Goal: Check status: Check status

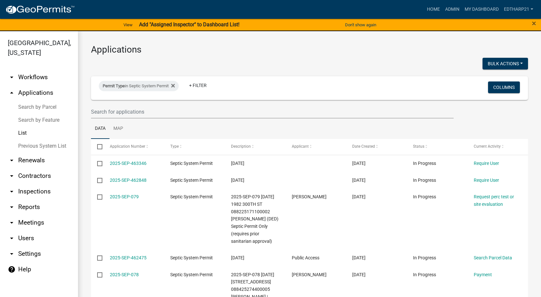
click at [37, 140] on link "Previous System List" at bounding box center [39, 146] width 78 height 13
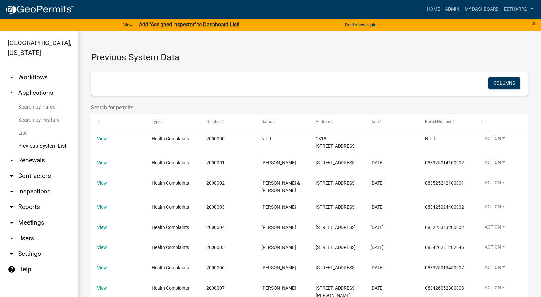
click at [98, 107] on input "text" at bounding box center [272, 107] width 363 height 13
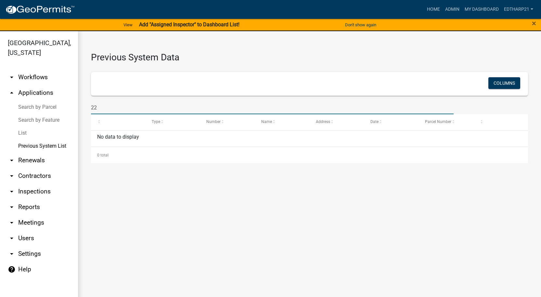
type input "2"
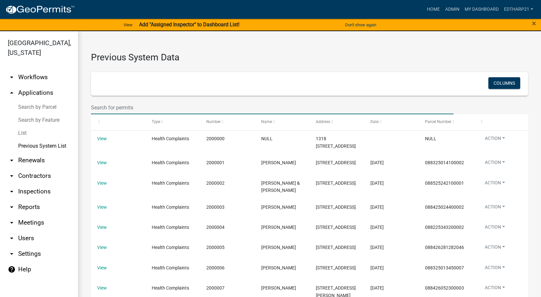
click at [44, 85] on link "arrow_drop_up Applications" at bounding box center [39, 93] width 78 height 16
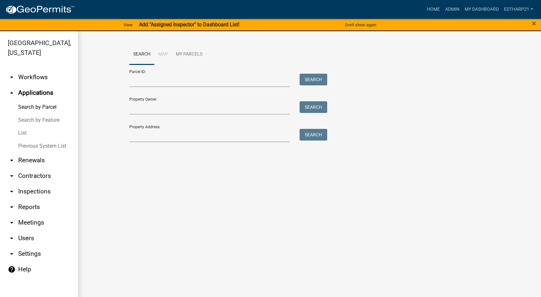
click at [22, 127] on link "List" at bounding box center [39, 133] width 78 height 13
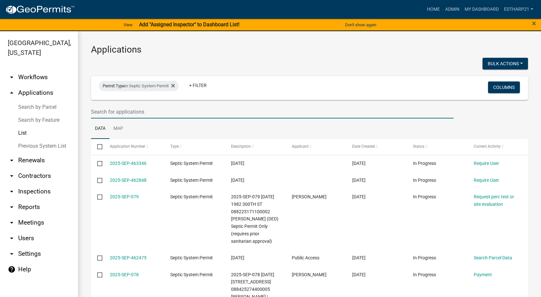
click at [101, 113] on input "text" at bounding box center [272, 111] width 363 height 13
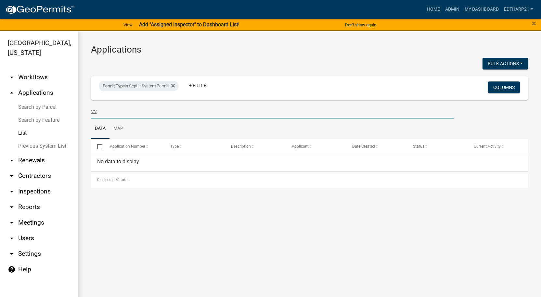
type input "2"
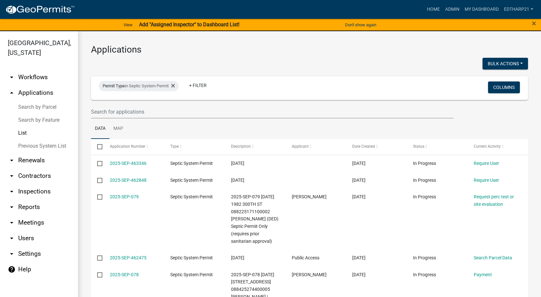
click at [29, 140] on link "Previous System List" at bounding box center [39, 146] width 78 height 13
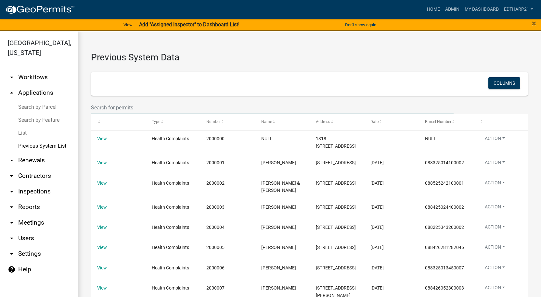
click at [96, 106] on input "text" at bounding box center [272, 107] width 363 height 13
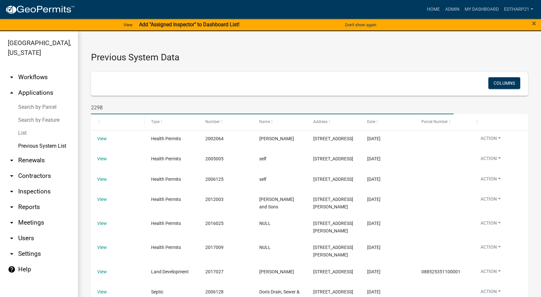
drag, startPoint x: 107, startPoint y: 109, endPoint x: 111, endPoint y: 114, distance: 7.0
click at [107, 109] on input "2298" at bounding box center [272, 107] width 363 height 13
type input "2"
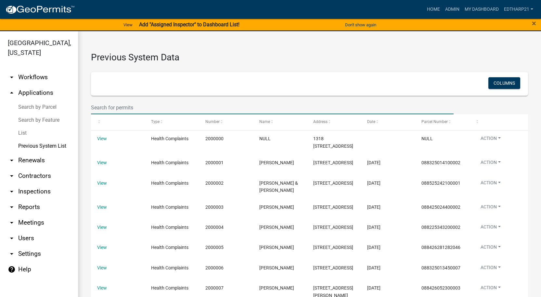
click at [39, 85] on link "arrow_drop_up Applications" at bounding box center [39, 93] width 78 height 16
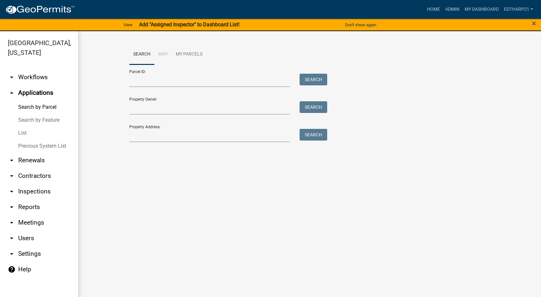
click at [21, 127] on link "List" at bounding box center [39, 133] width 78 height 13
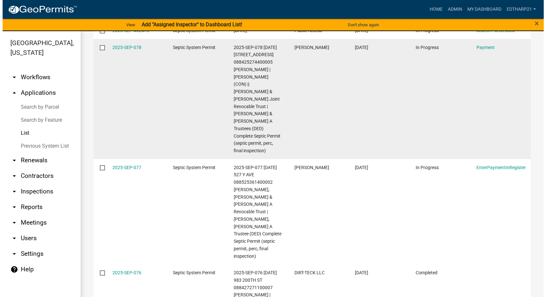
scroll to position [65, 0]
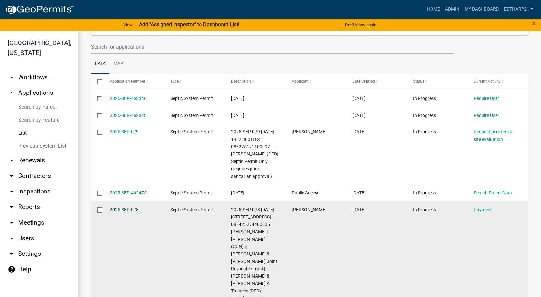
click at [124, 213] on link "2025-SEP-078" at bounding box center [124, 209] width 29 height 5
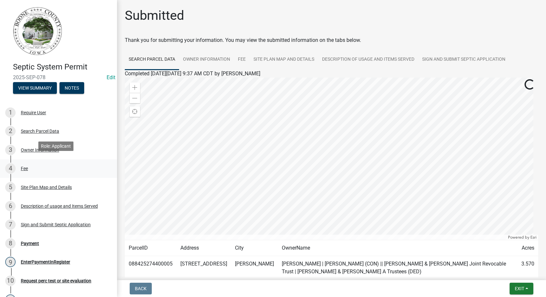
scroll to position [130, 0]
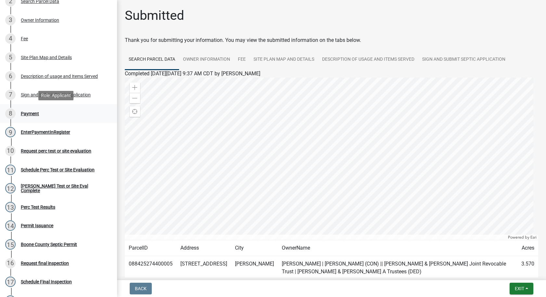
click at [23, 114] on div "Payment" at bounding box center [30, 114] width 18 height 5
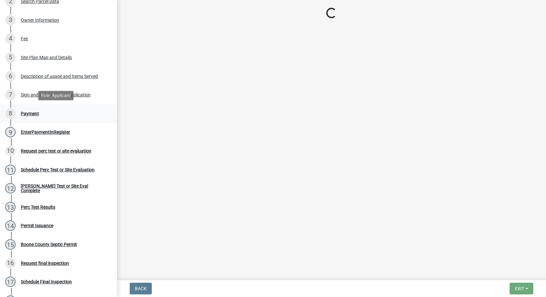
select select "3: 3"
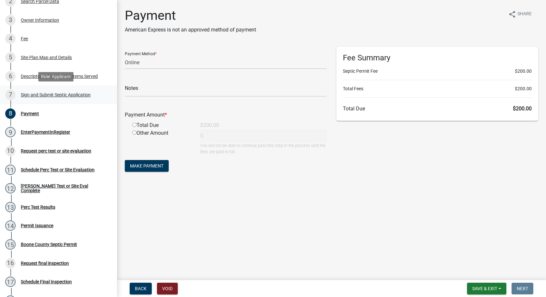
click at [39, 94] on div "Sign and Submit Septic Application" at bounding box center [56, 95] width 70 height 5
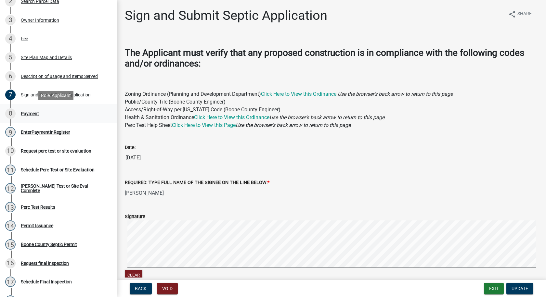
click at [33, 112] on div "Payment" at bounding box center [30, 114] width 18 height 5
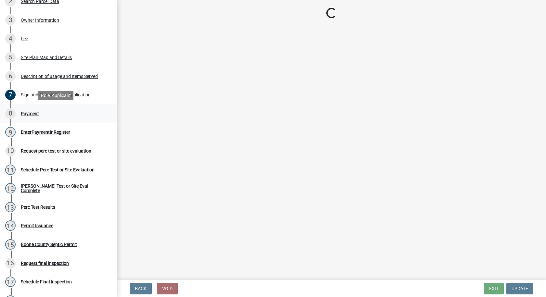
select select "3: 3"
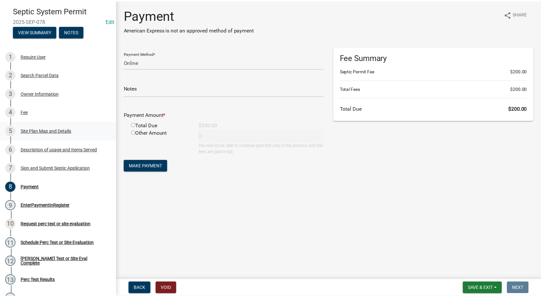
scroll to position [0, 0]
